Goal: Task Accomplishment & Management: Complete application form

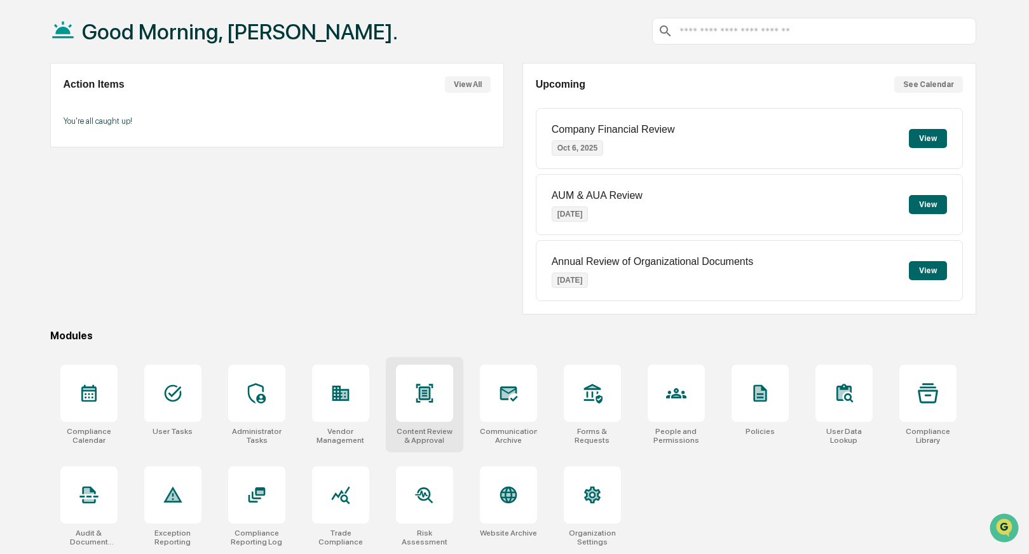
click at [434, 387] on div at bounding box center [424, 393] width 57 height 57
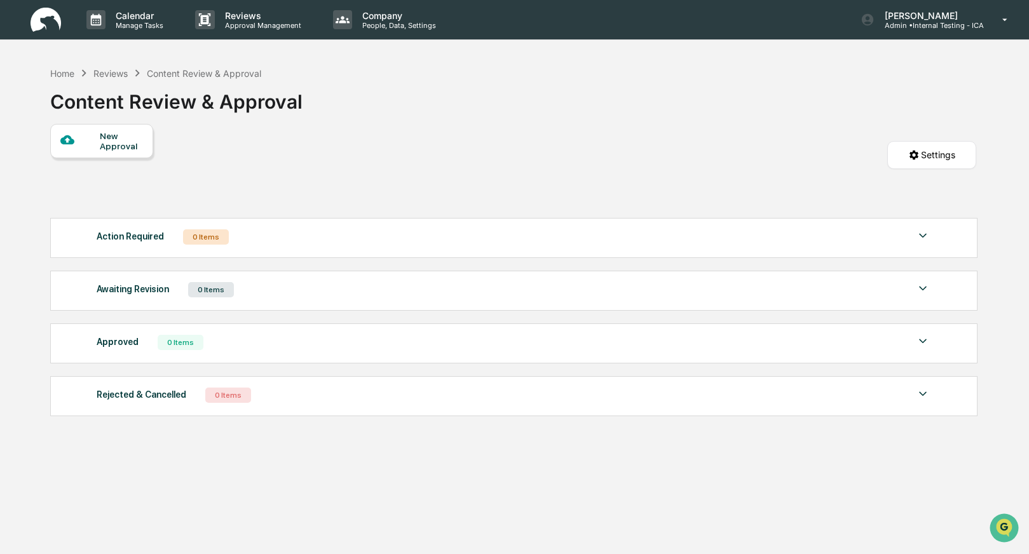
click at [116, 144] on div "New Approval" at bounding box center [121, 141] width 43 height 20
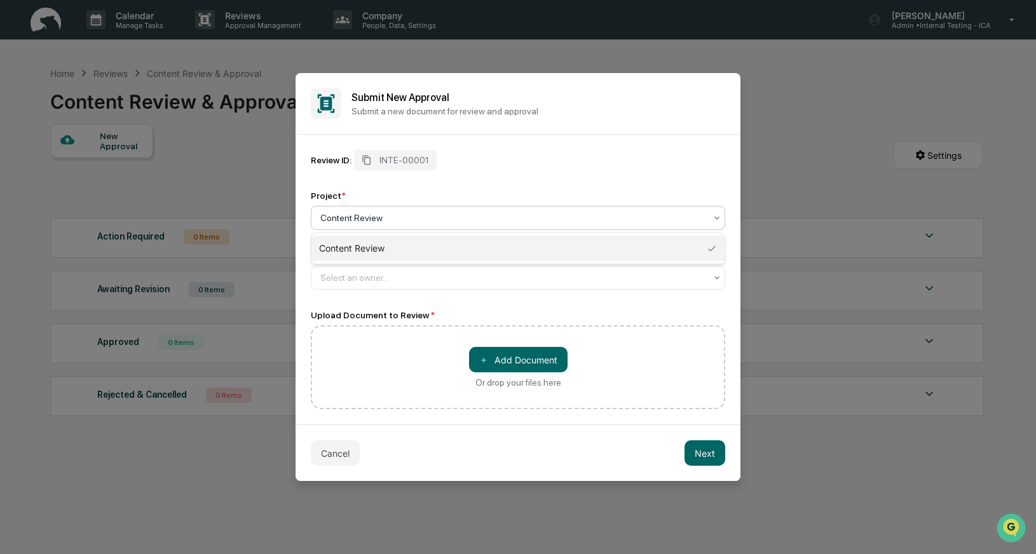
click at [329, 212] on div at bounding box center [512, 218] width 385 height 13
type input "**********"
click at [383, 365] on div "＋ Add Document Or drop your files here" at bounding box center [518, 367] width 414 height 84
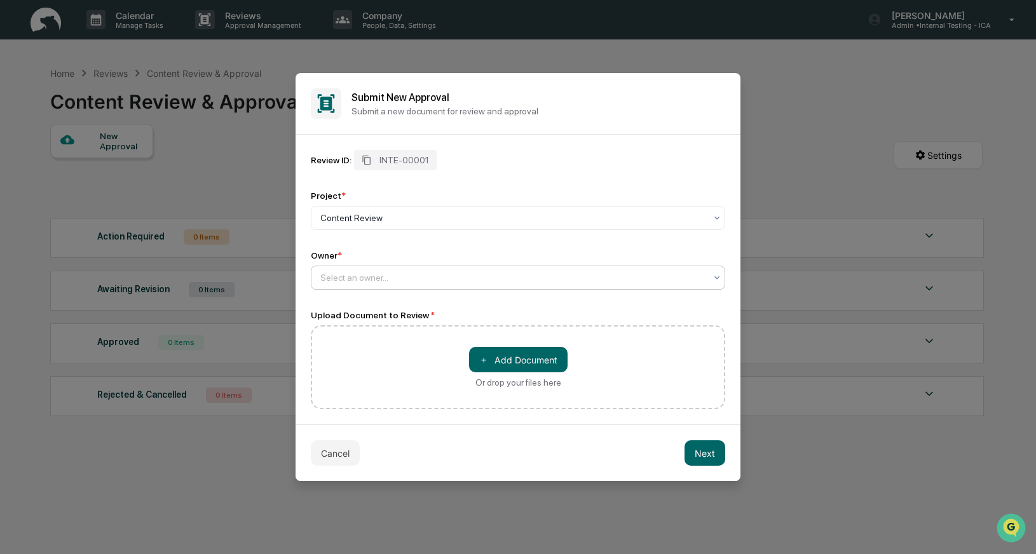
click at [360, 279] on div at bounding box center [512, 277] width 385 height 13
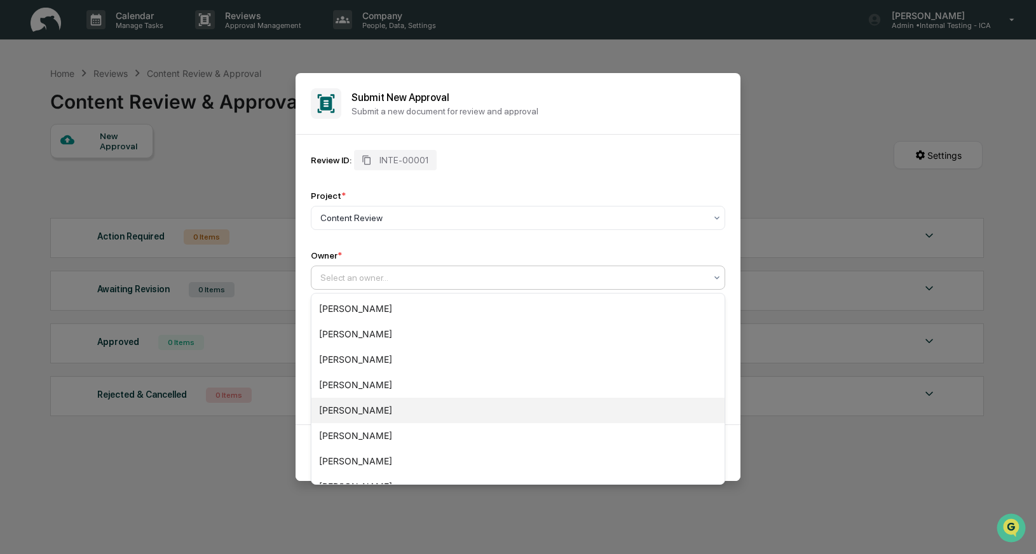
click at [356, 404] on div "[PERSON_NAME]" at bounding box center [517, 410] width 413 height 25
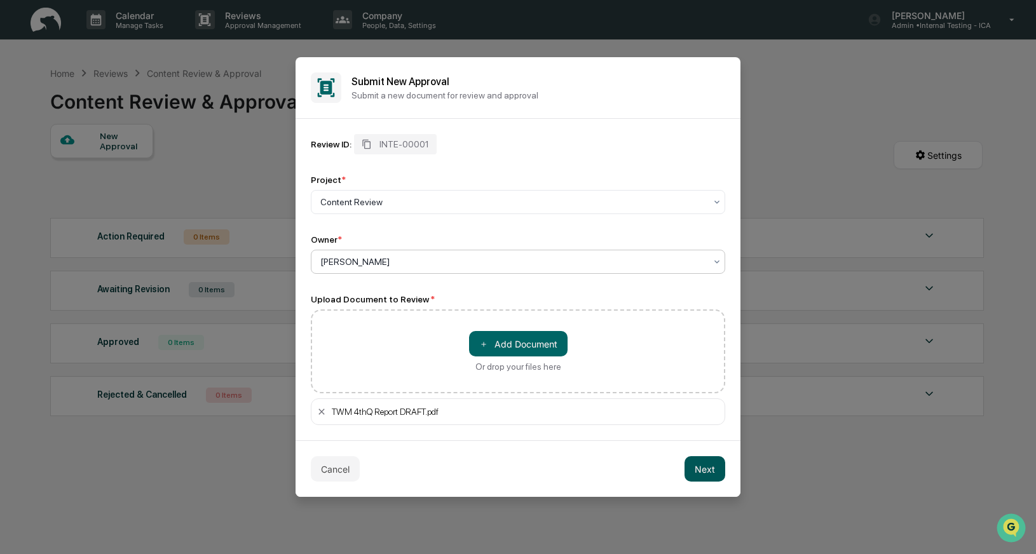
click at [716, 473] on button "Next" at bounding box center [704, 468] width 41 height 25
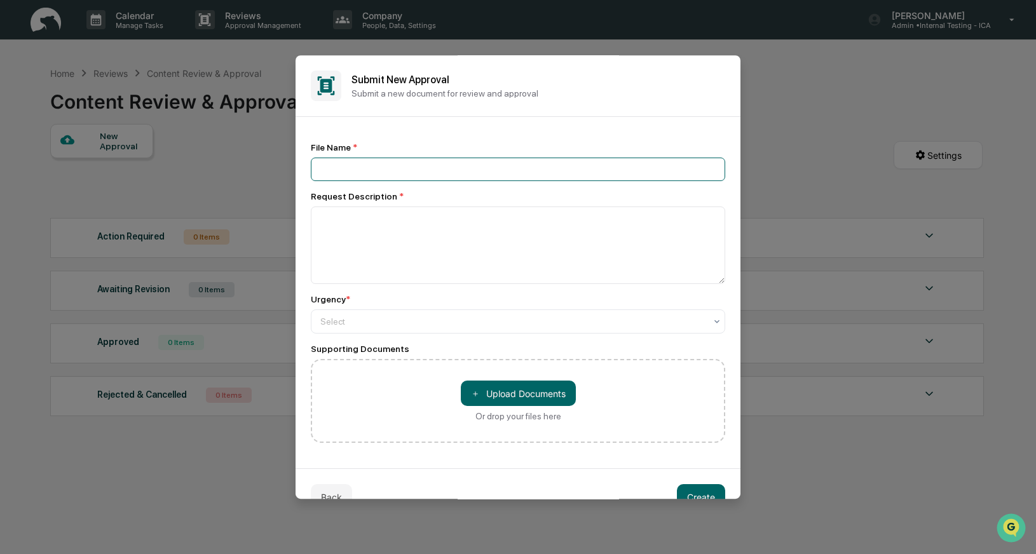
click at [364, 169] on input at bounding box center [518, 170] width 414 height 24
type input "**********"
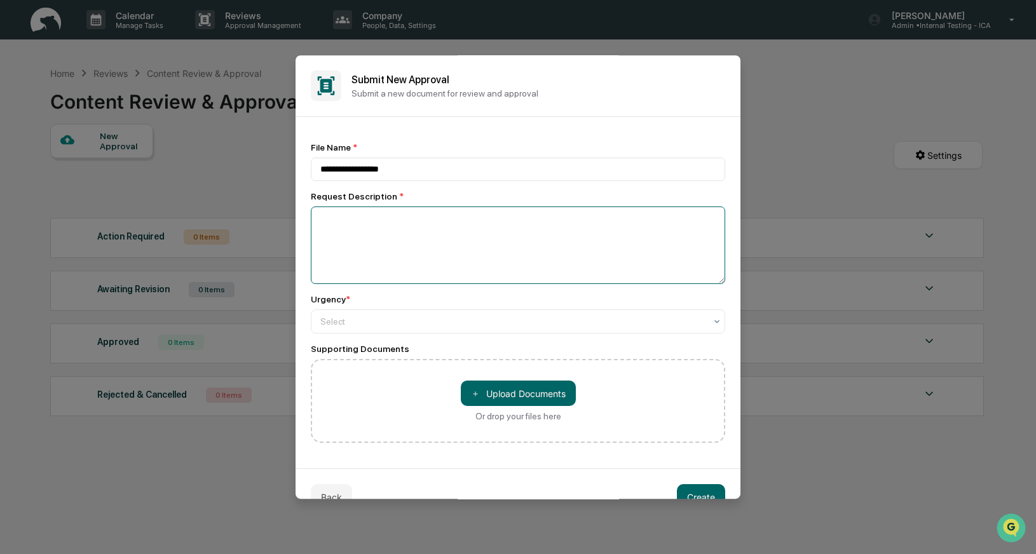
click at [348, 227] on textarea at bounding box center [518, 246] width 414 height 78
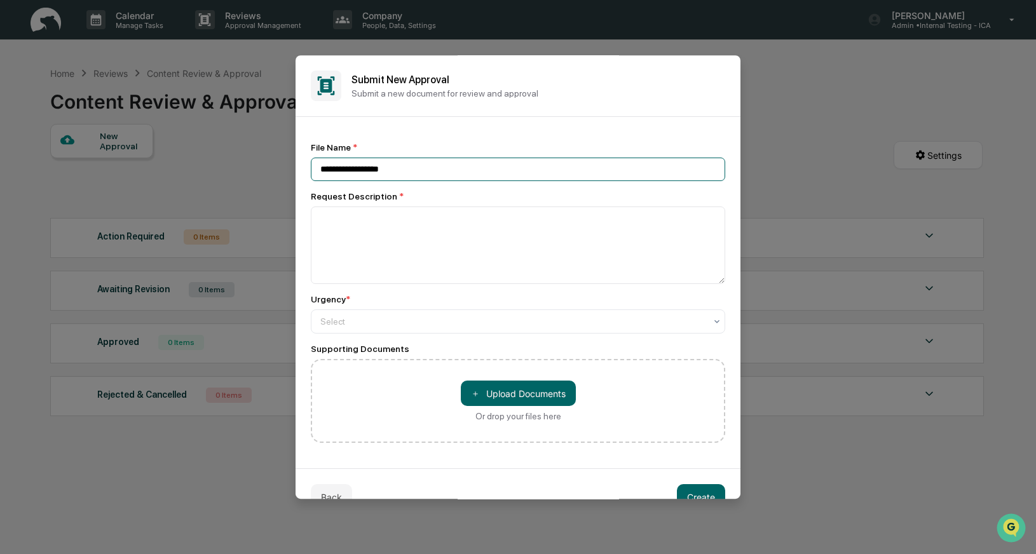
drag, startPoint x: 345, startPoint y: 169, endPoint x: 403, endPoint y: 168, distance: 57.8
click at [403, 168] on input "**********" at bounding box center [518, 170] width 414 height 24
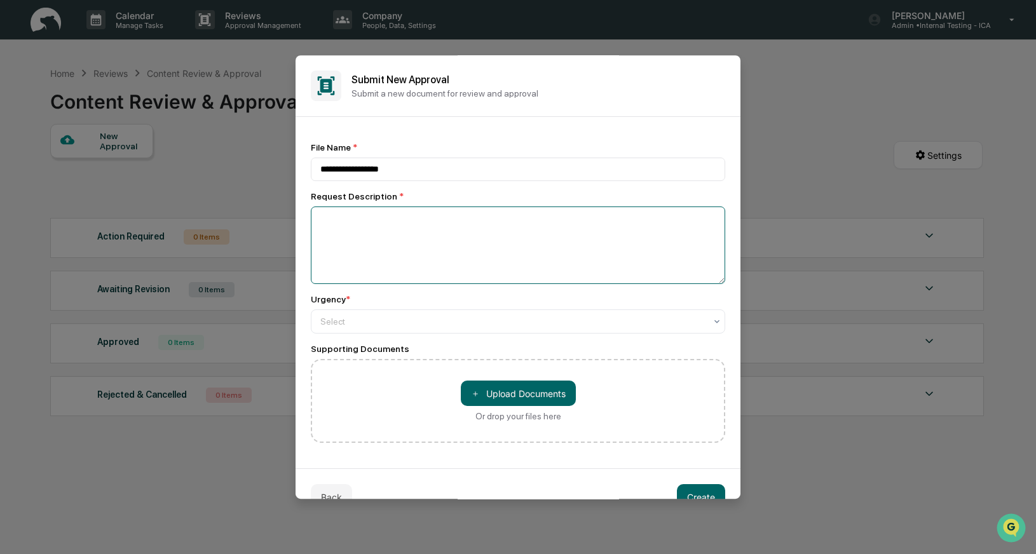
click at [338, 234] on textarea at bounding box center [518, 246] width 414 height 78
paste textarea "**********"
type textarea "**********"
click at [353, 327] on div at bounding box center [512, 321] width 385 height 13
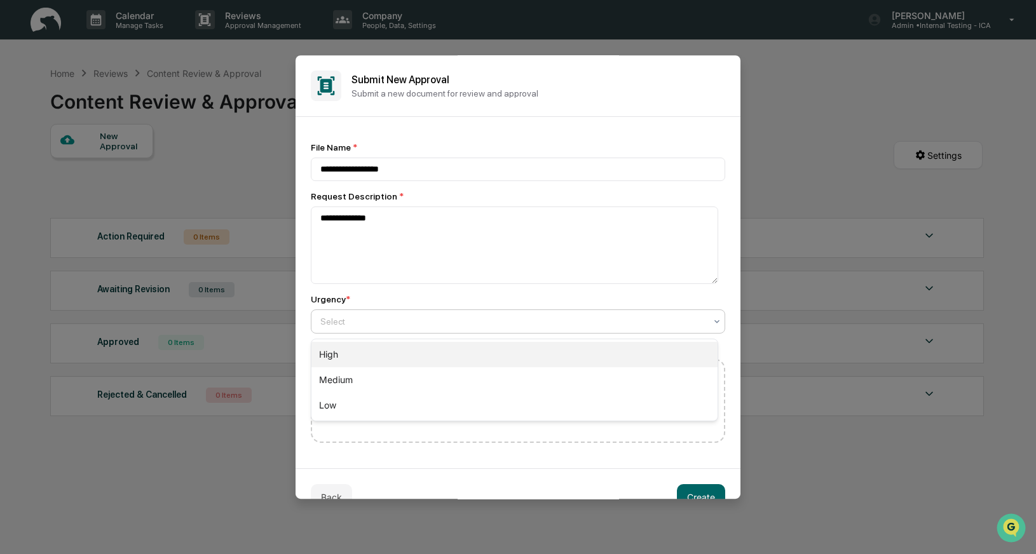
click at [343, 355] on div "High" at bounding box center [514, 354] width 406 height 25
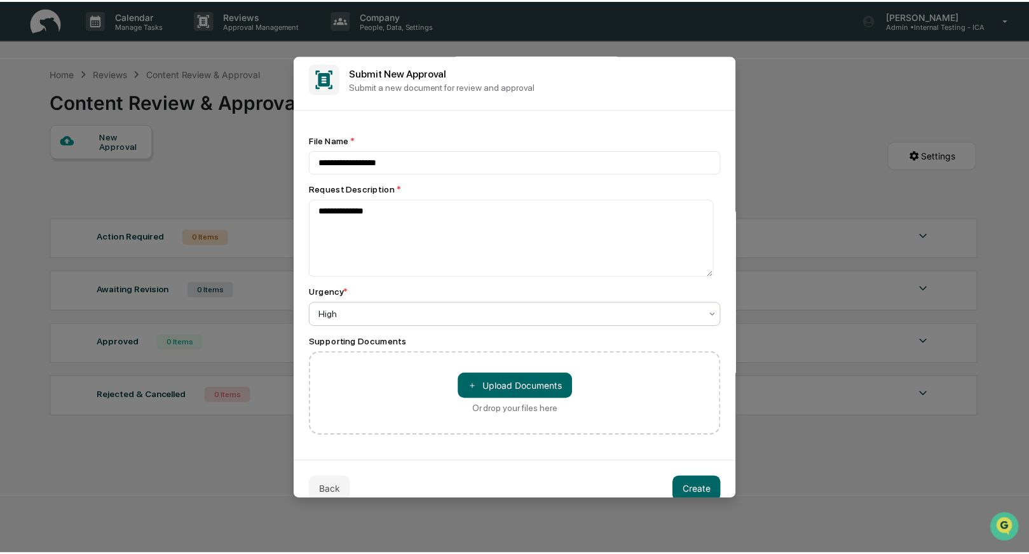
scroll to position [30, 0]
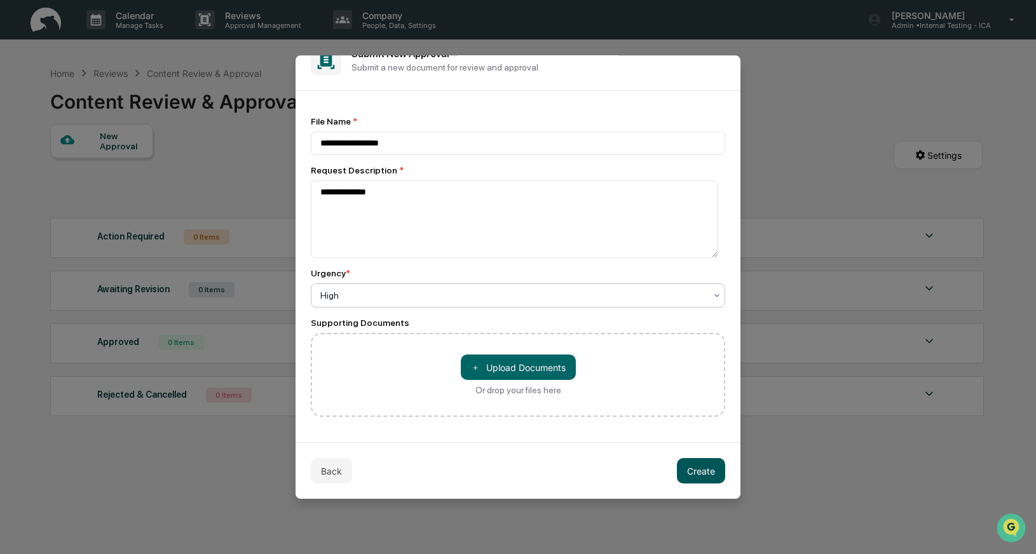
click at [705, 475] on button "Create" at bounding box center [701, 470] width 48 height 25
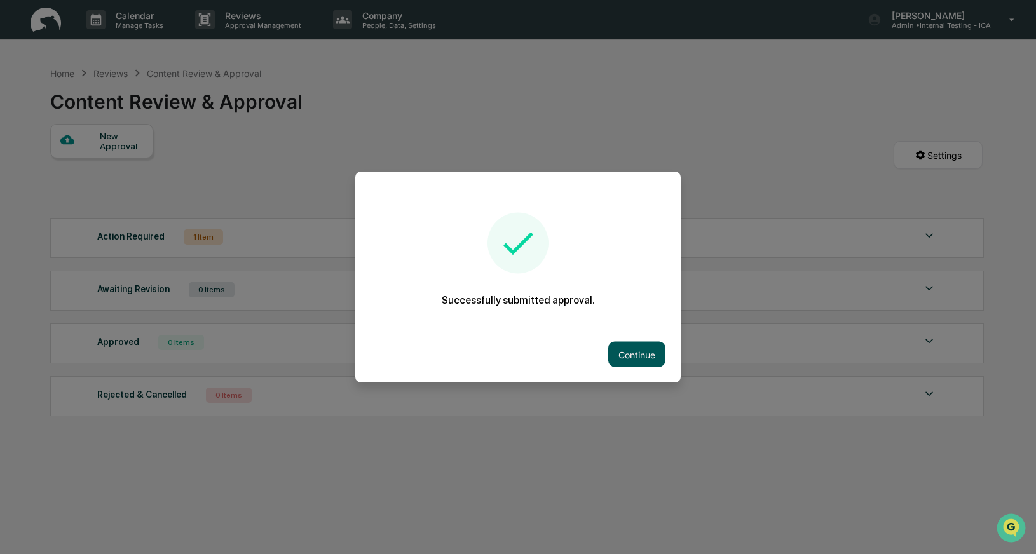
click at [616, 353] on button "Continue" at bounding box center [636, 354] width 57 height 25
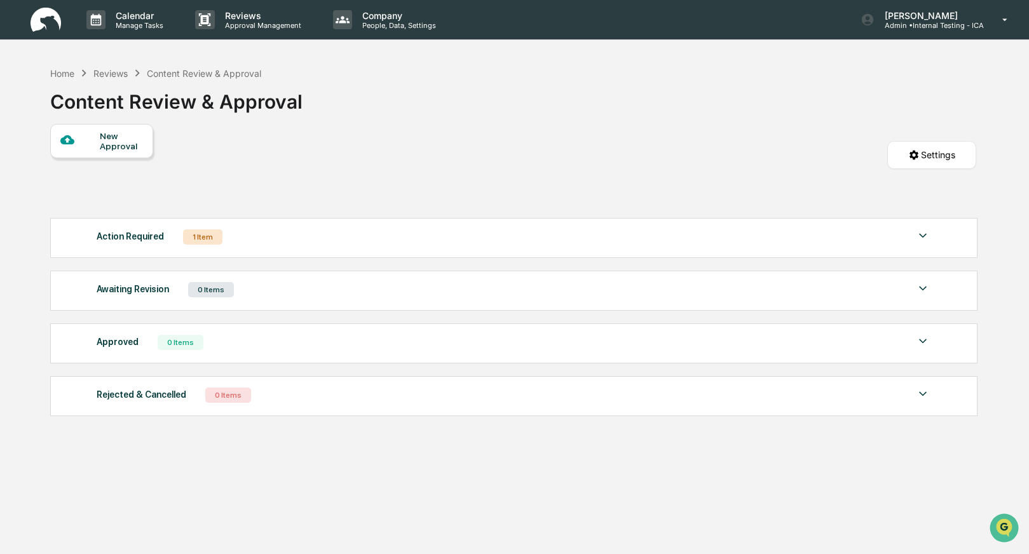
click at [922, 236] on img at bounding box center [922, 235] width 15 height 15
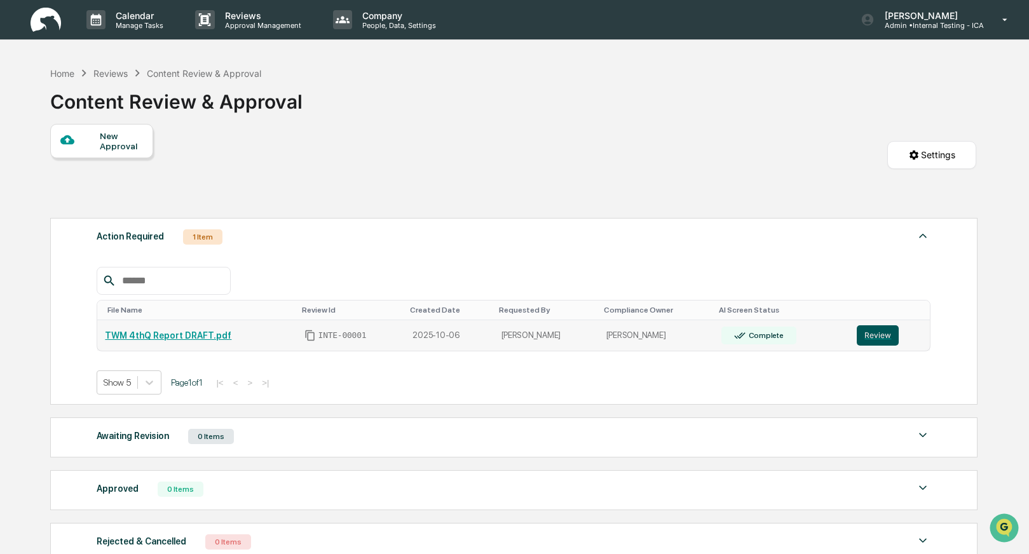
click at [862, 342] on button "Review" at bounding box center [878, 335] width 42 height 20
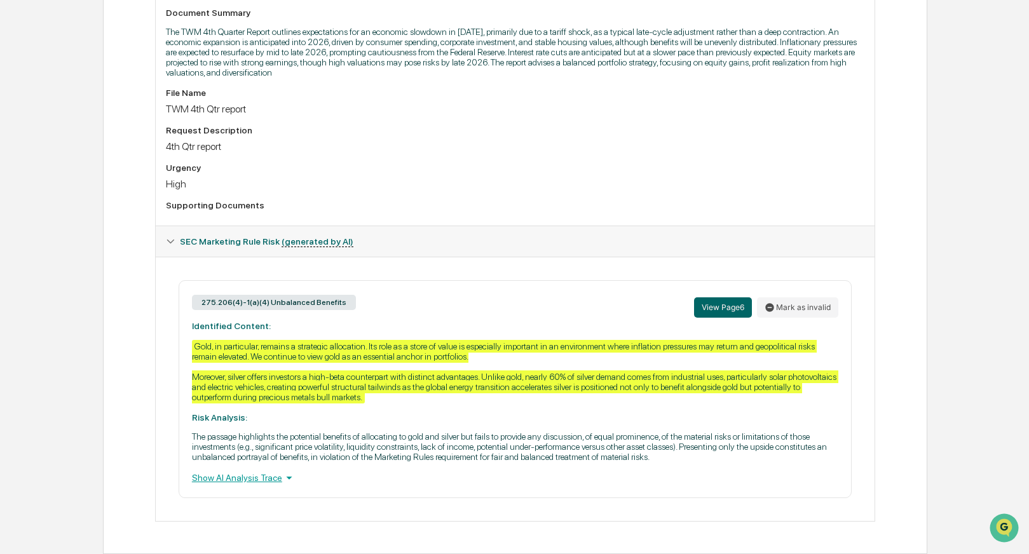
scroll to position [397, 0]
click at [730, 297] on button "View Page 6" at bounding box center [723, 307] width 58 height 20
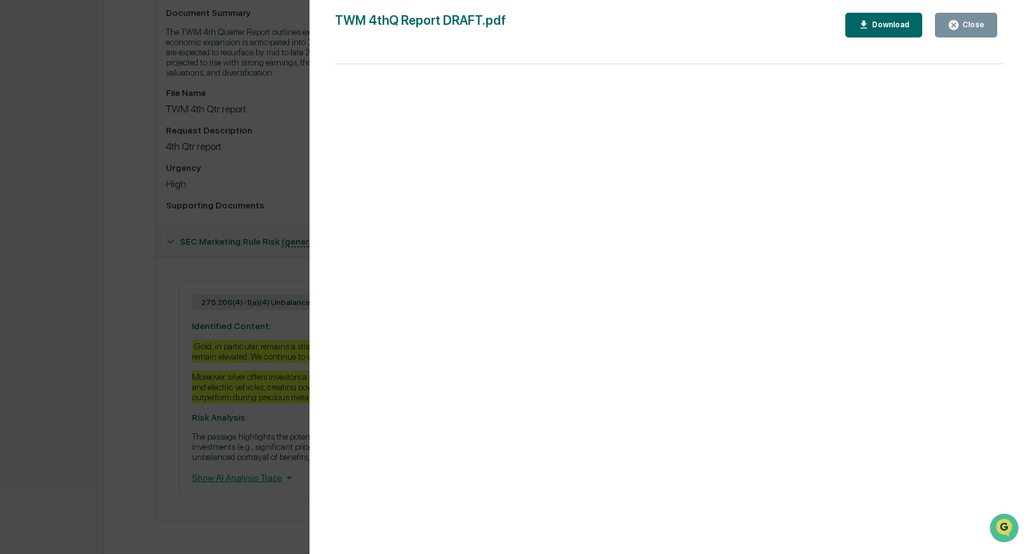
click at [960, 26] on div "Close" at bounding box center [972, 24] width 25 height 9
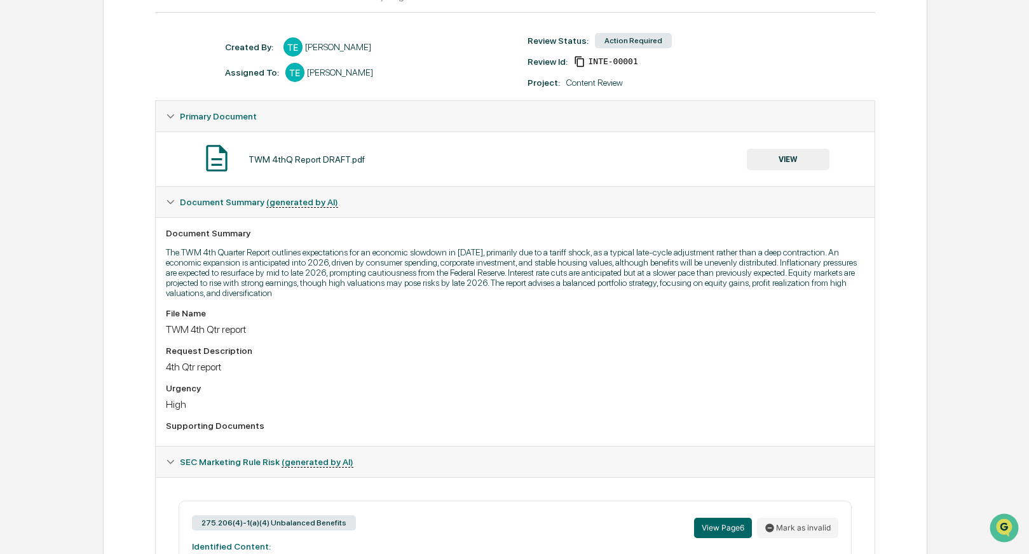
scroll to position [0, 0]
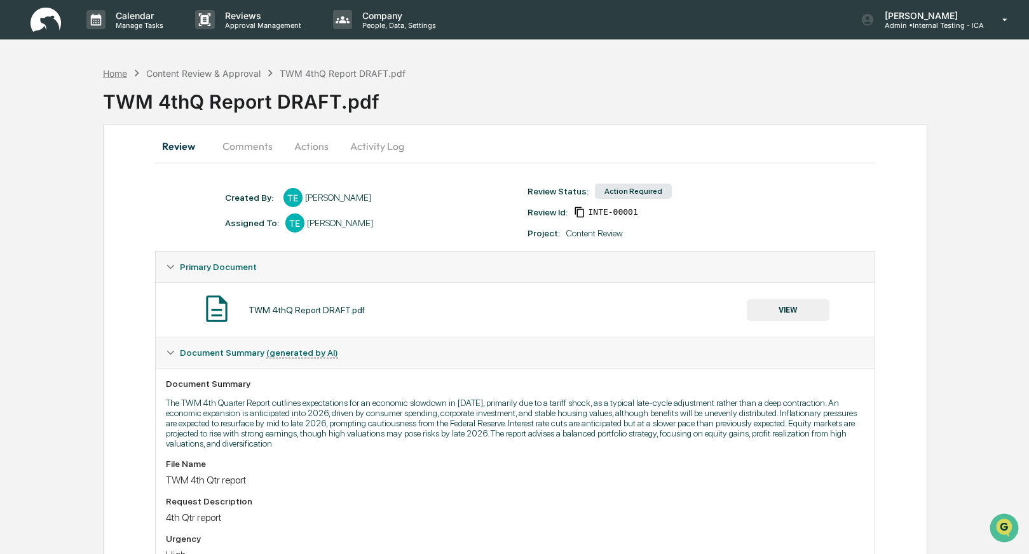
click at [118, 76] on div "Home" at bounding box center [115, 73] width 24 height 11
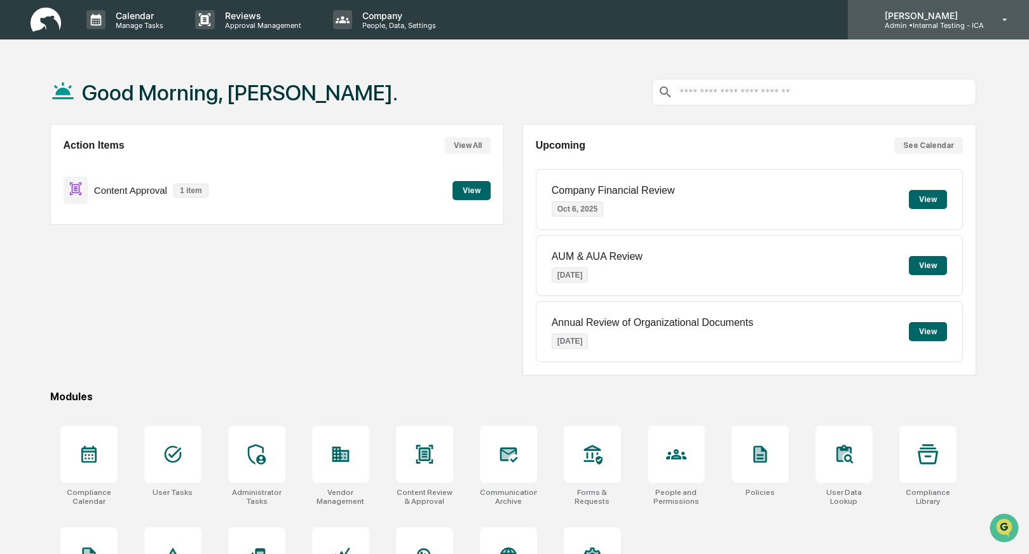
click at [923, 18] on p "[PERSON_NAME]" at bounding box center [928, 15] width 109 height 11
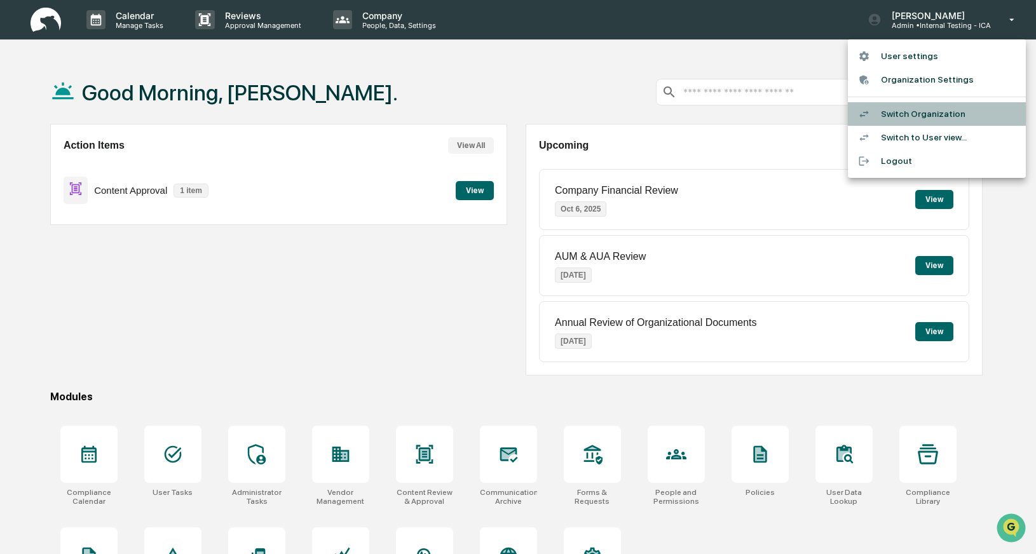
click at [908, 111] on li "Switch Organization" at bounding box center [937, 114] width 178 height 24
